Goal: Navigation & Orientation: Find specific page/section

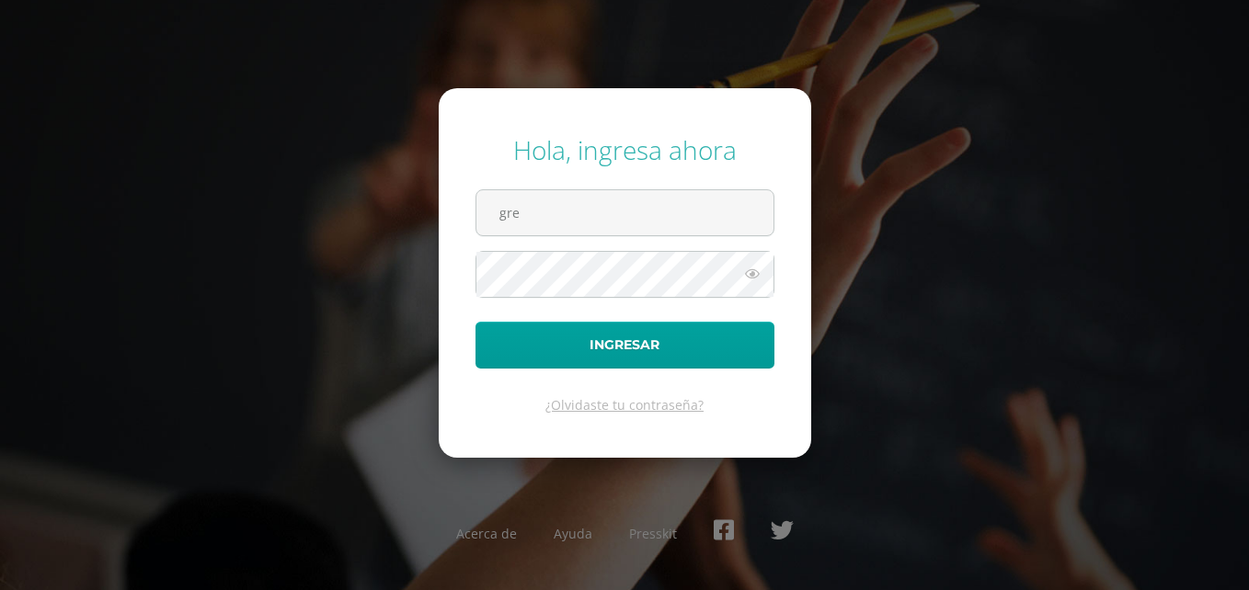
type input "greisysalguero@gmail.com"
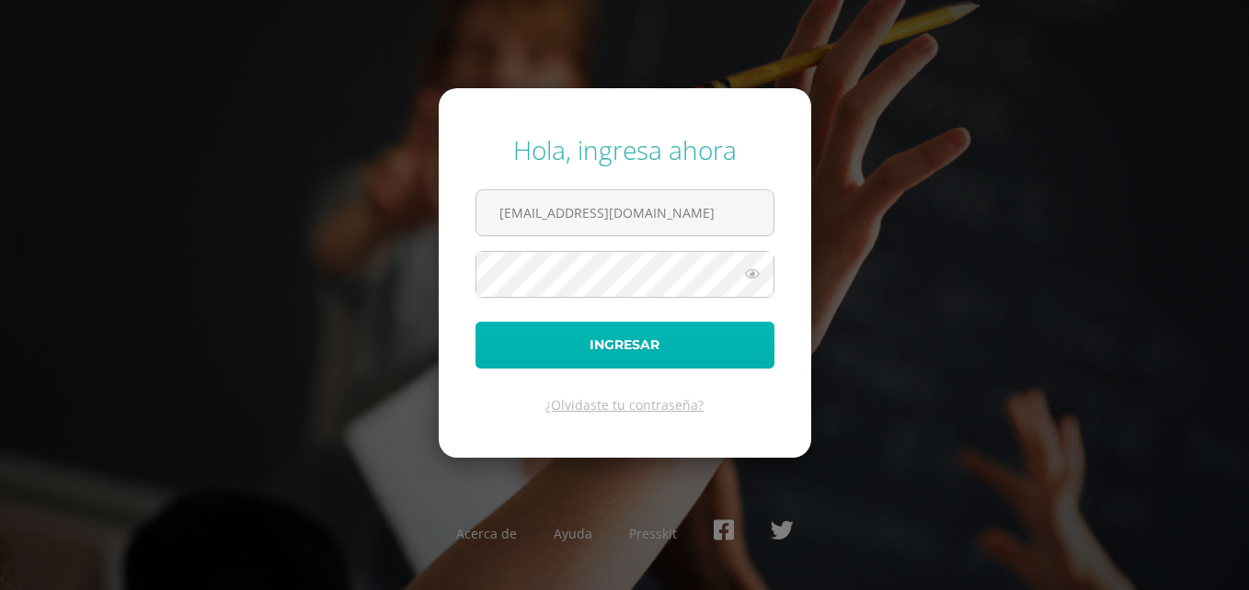
click at [565, 359] on button "Ingresar" at bounding box center [624, 345] width 299 height 47
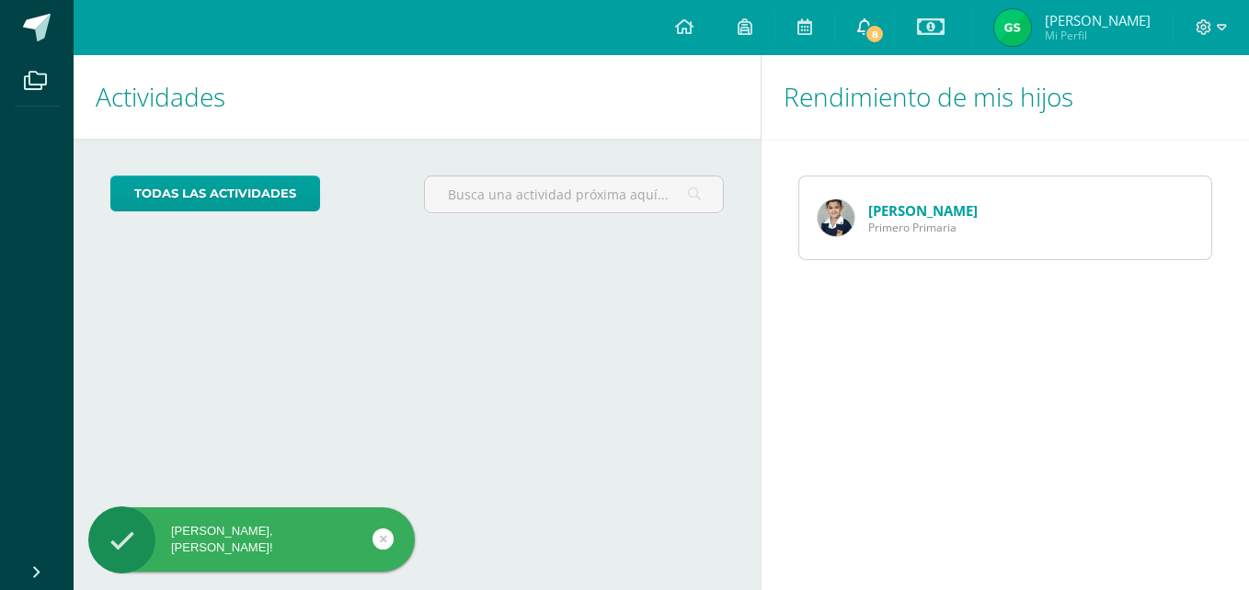
click at [872, 34] on icon at bounding box center [864, 26] width 15 height 17
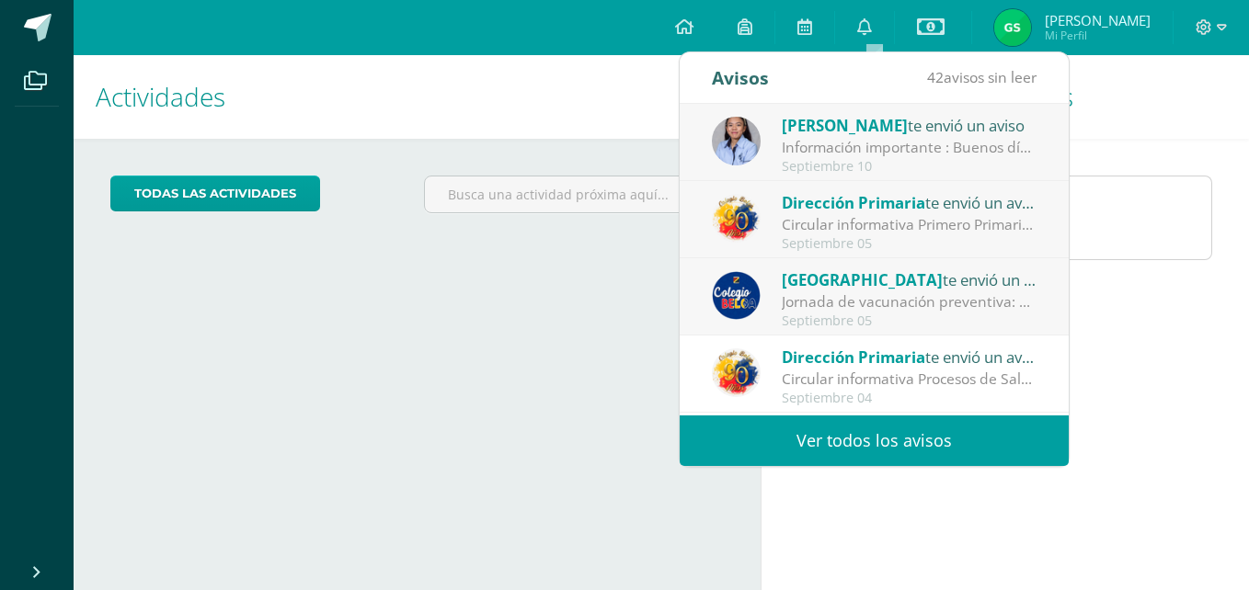
click at [888, 132] on div "[PERSON_NAME] te envió un aviso" at bounding box center [910, 125] width 256 height 24
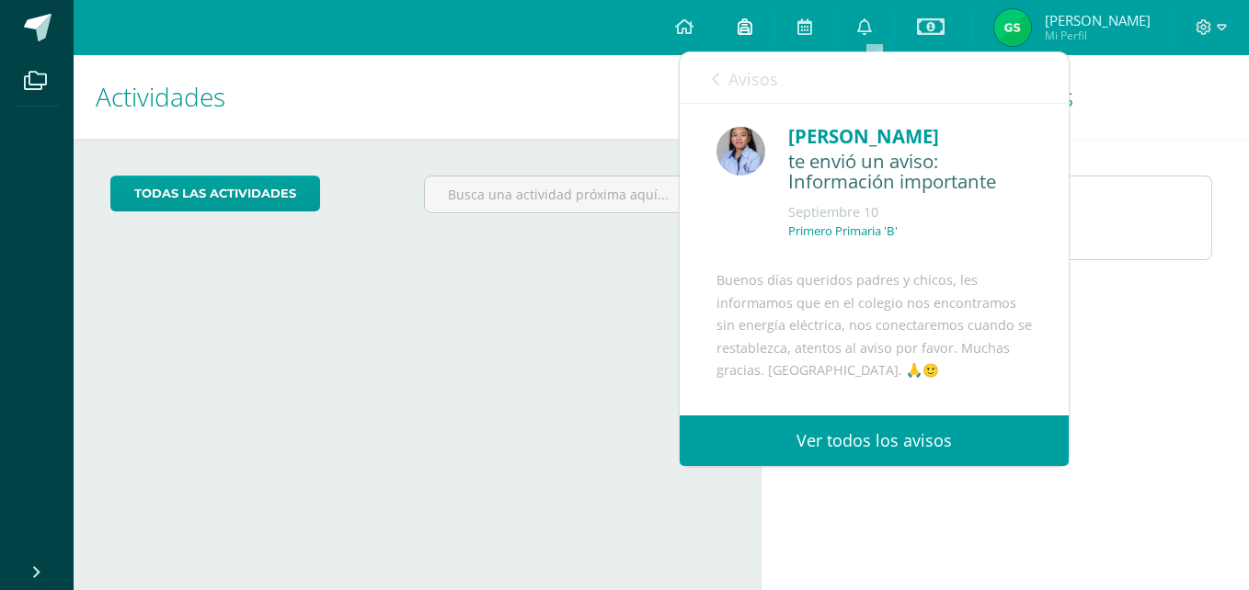
click at [751, 20] on icon at bounding box center [745, 26] width 15 height 17
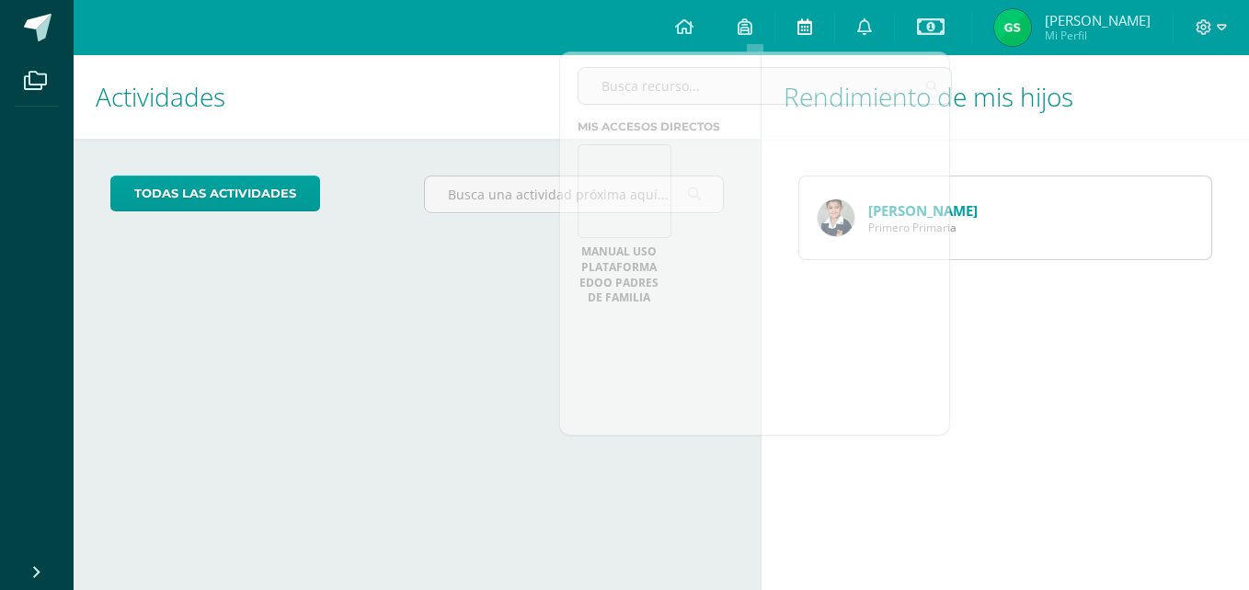
click at [802, 27] on link at bounding box center [804, 27] width 59 height 55
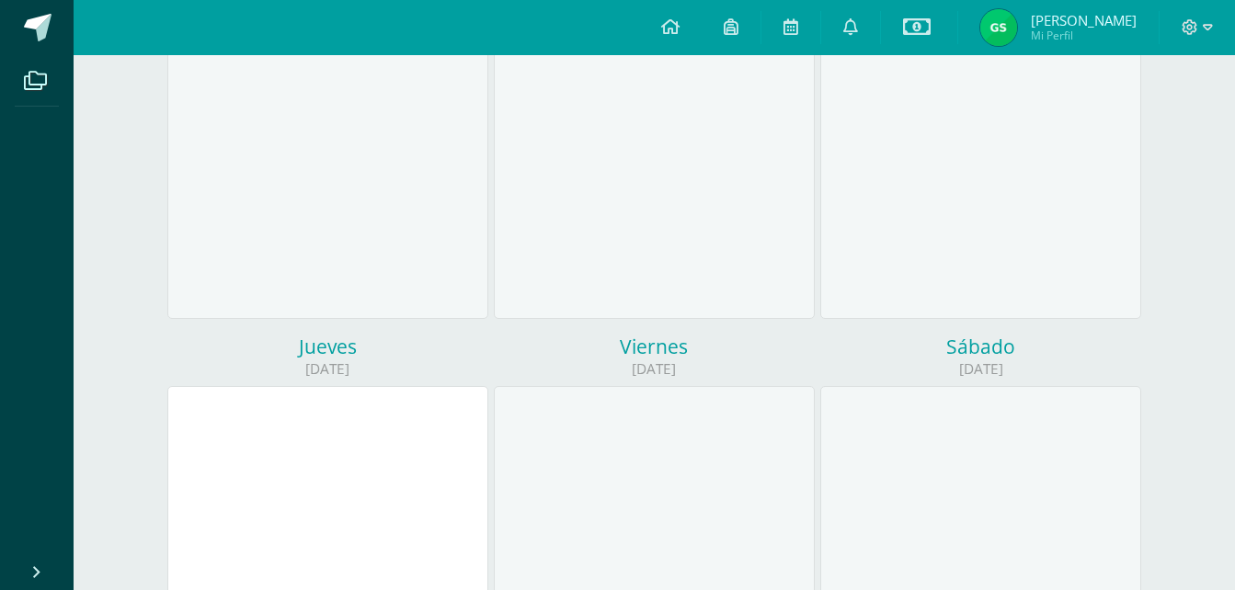
scroll to position [347, 0]
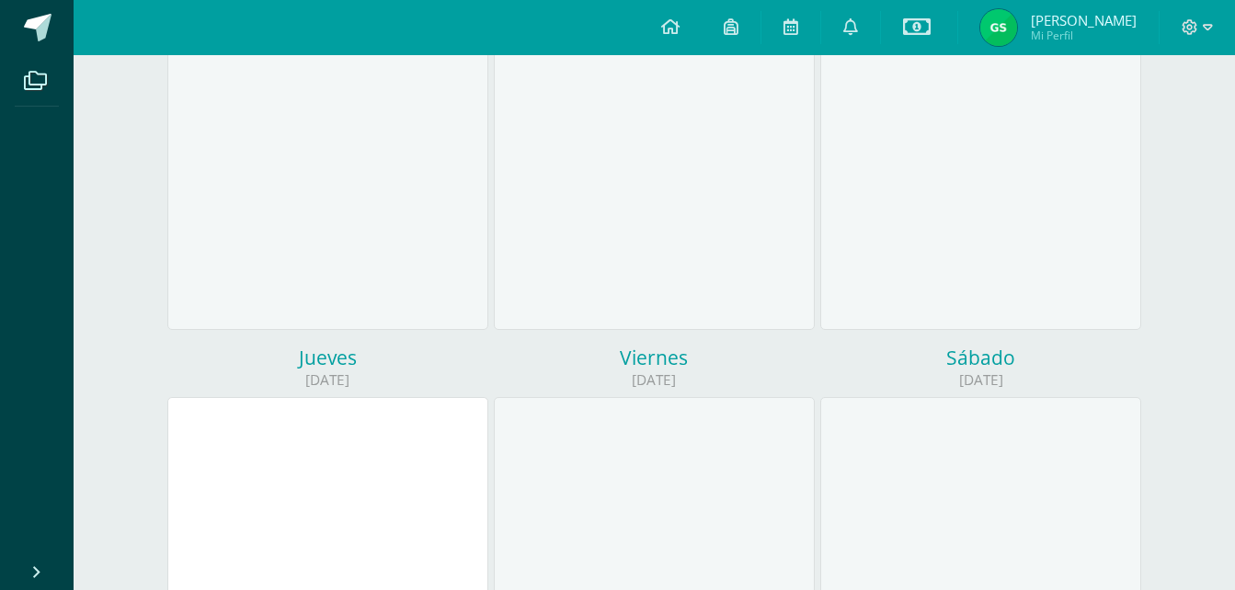
drag, startPoint x: 1200, startPoint y: 129, endPoint x: 1205, endPoint y: 65, distance: 63.6
click at [1205, 65] on div "Calendario Mis actividades Mis actividades Actividades de [PERSON_NAME] Exporta…" at bounding box center [654, 447] width 1161 height 1479
click at [44, 81] on icon at bounding box center [35, 81] width 23 height 18
